Goal: Transaction & Acquisition: Obtain resource

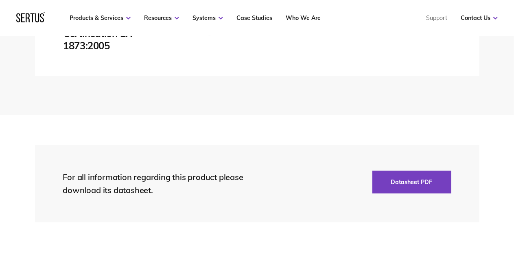
scroll to position [1830, 0]
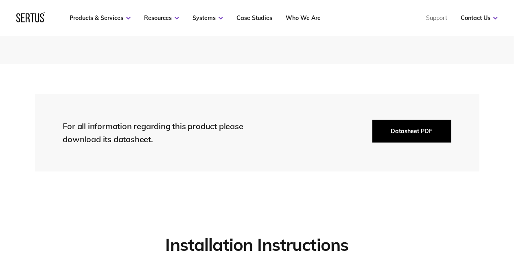
click at [420, 126] on button "Datasheet PDF" at bounding box center [411, 131] width 79 height 23
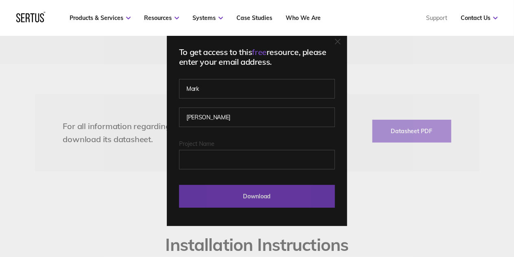
click at [271, 196] on input "Download" at bounding box center [257, 196] width 156 height 23
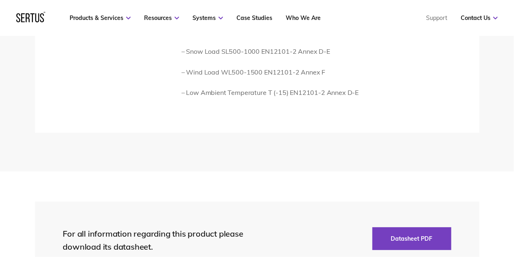
scroll to position [1789, 0]
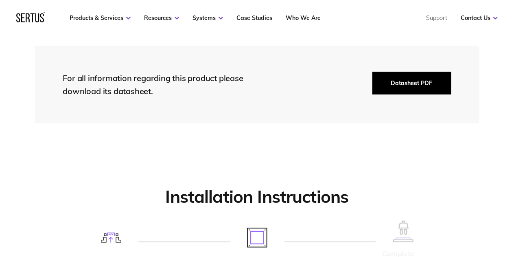
click at [416, 85] on button "Datasheet PDF" at bounding box center [411, 83] width 79 height 23
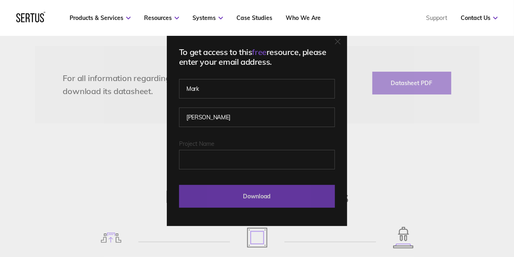
click at [281, 196] on input "Download" at bounding box center [257, 196] width 156 height 23
